Goal: Task Accomplishment & Management: Manage account settings

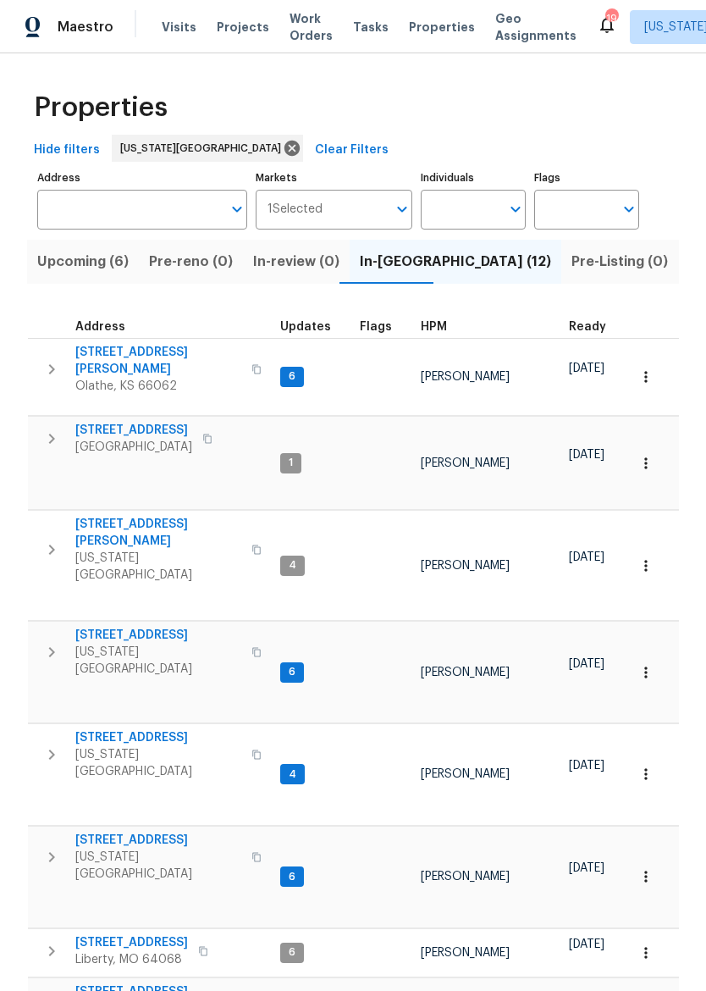
scroll to position [14, 2]
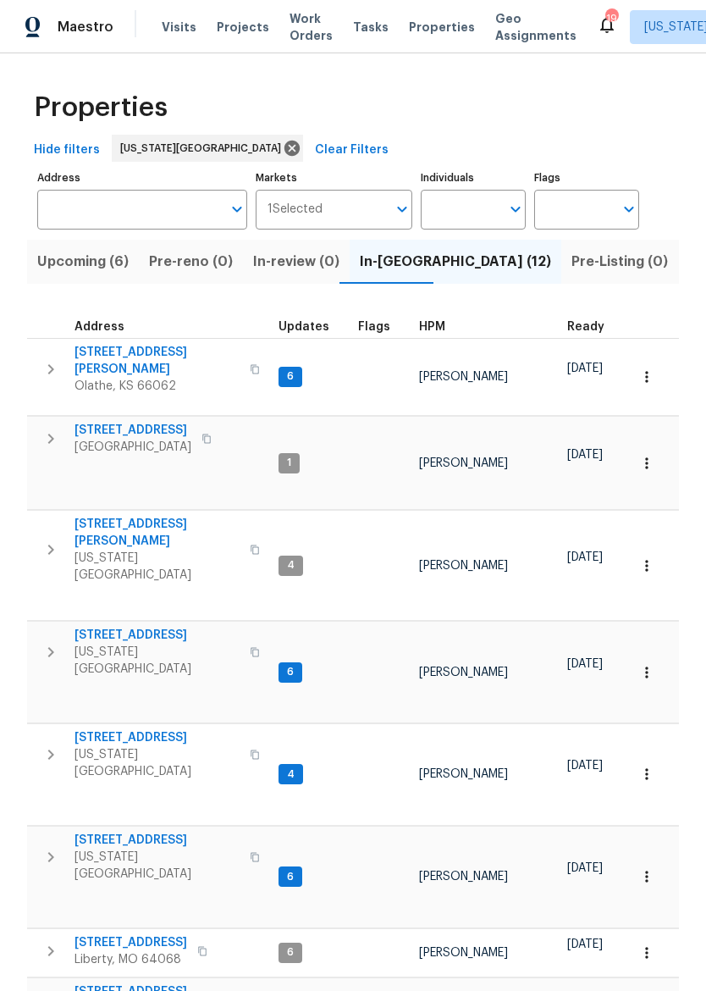
scroll to position [0, 0]
click at [63, 27] on span "Maestro" at bounding box center [86, 27] width 56 height 17
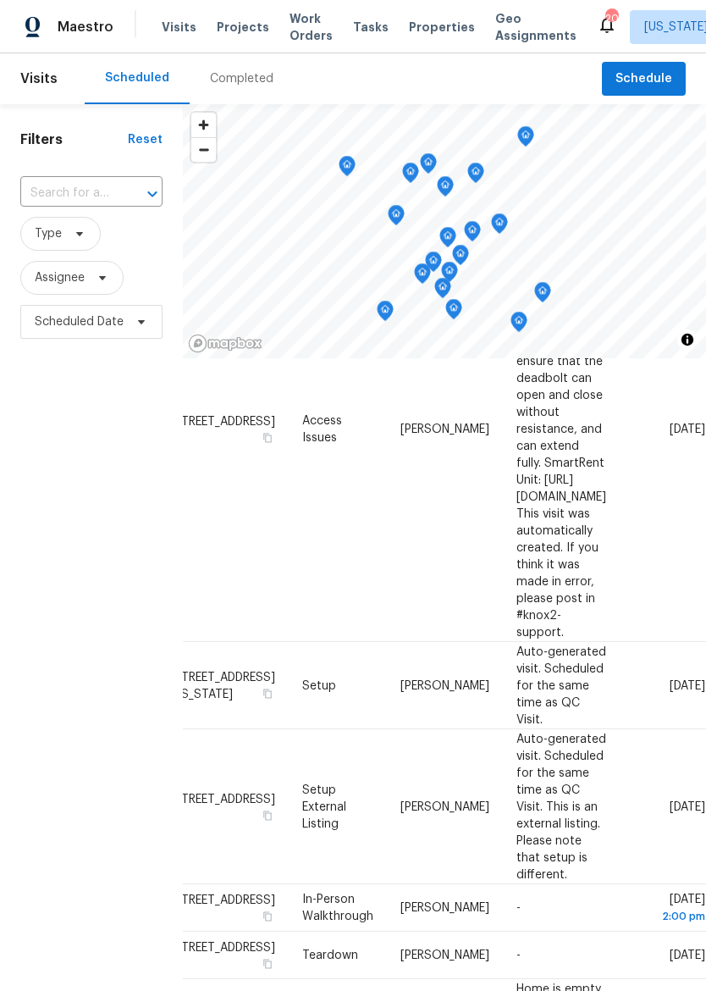
scroll to position [698, 160]
click at [0, 0] on icon at bounding box center [0, 0] width 0 height 0
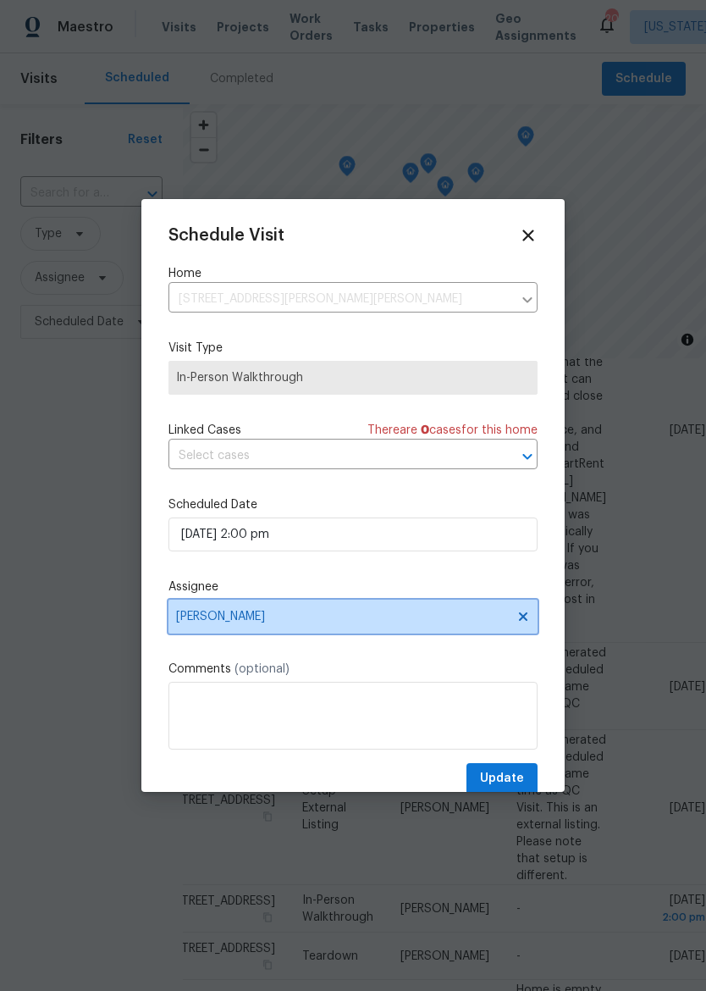
click at [430, 609] on span "[PERSON_NAME]" at bounding box center [353, 617] width 369 height 34
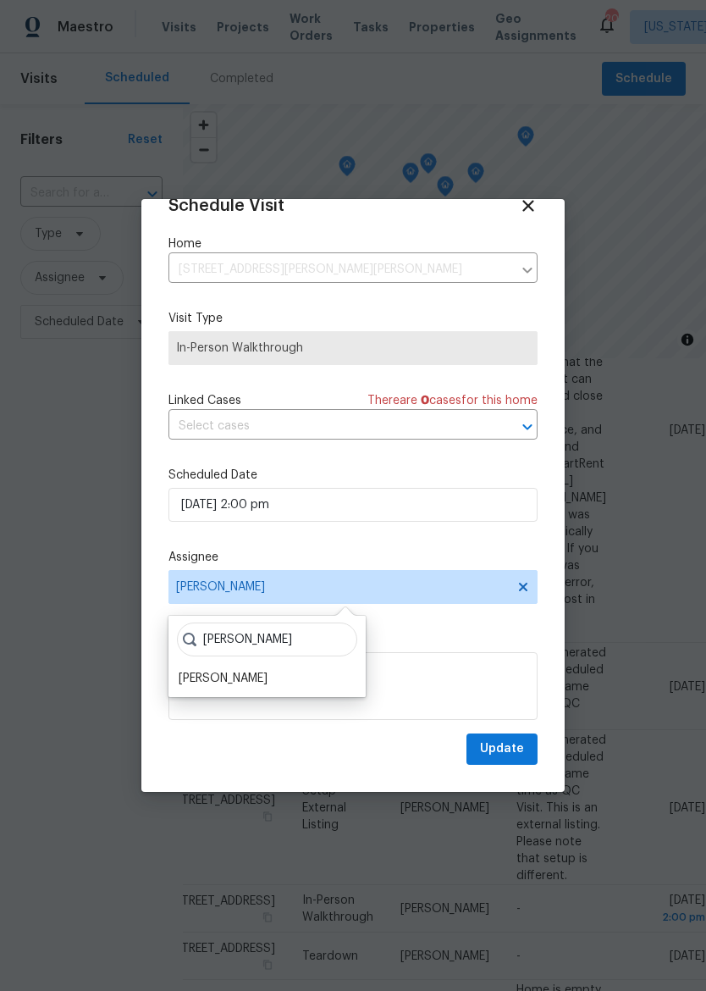
scroll to position [33, 0]
type input "Matt"
click at [228, 668] on div "Matt McEvoy" at bounding box center [267, 680] width 187 height 24
click at [217, 681] on div "Matt McEvoy" at bounding box center [223, 680] width 89 height 17
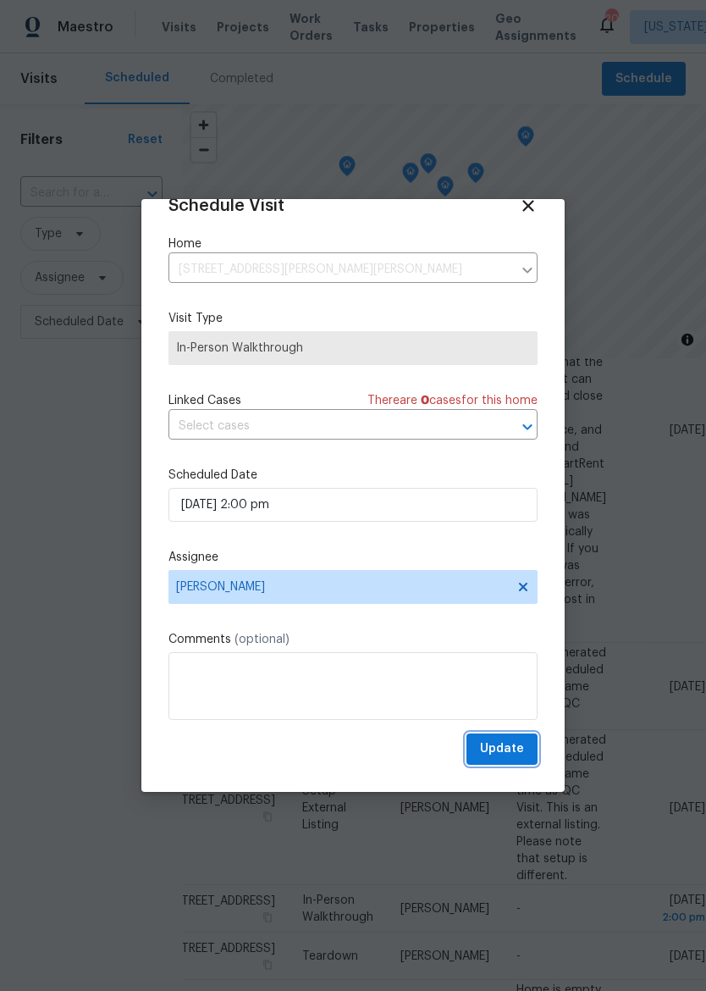
click at [523, 743] on span "Update" at bounding box center [502, 749] width 44 height 21
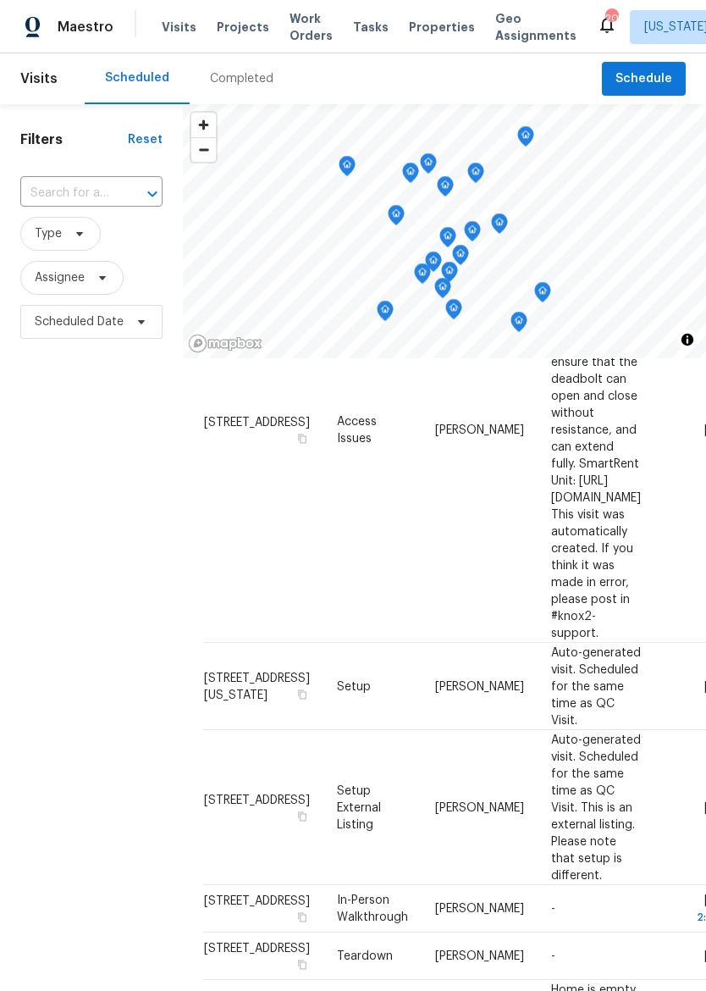
scroll to position [698, 0]
